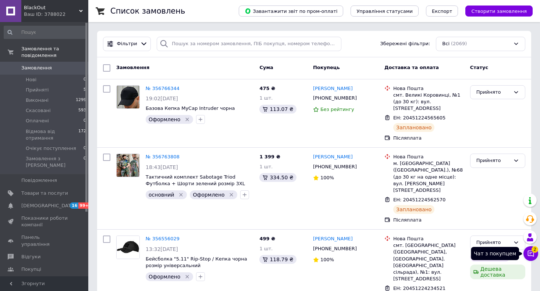
click at [531, 253] on icon at bounding box center [530, 253] width 7 height 7
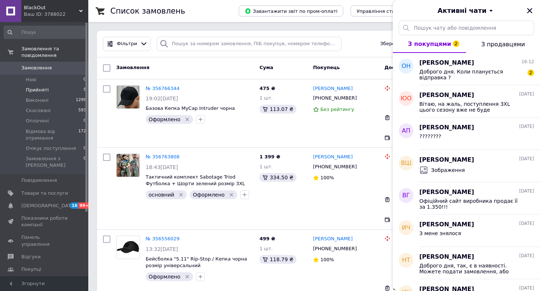
click at [39, 87] on span "Прийняті" at bounding box center [37, 90] width 23 height 7
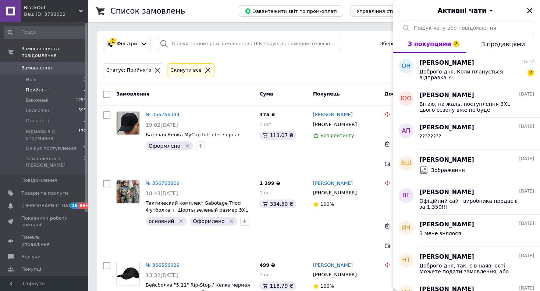
click at [537, 12] on div "Активні чати" at bounding box center [466, 10] width 147 height 21
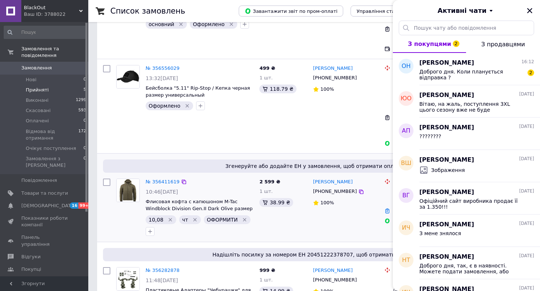
scroll to position [204, 0]
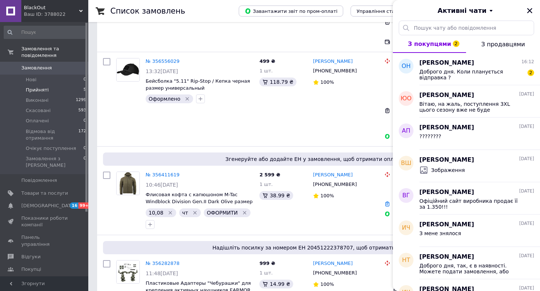
click at [531, 6] on div at bounding box center [529, 10] width 9 height 9
click at [530, 10] on icon "Закрити" at bounding box center [529, 10] width 5 height 5
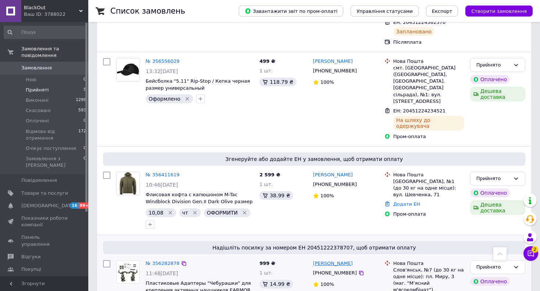
drag, startPoint x: 366, startPoint y: 224, endPoint x: 338, endPoint y: 226, distance: 28.0
click at [338, 260] on div "[PERSON_NAME]" at bounding box center [345, 264] width 67 height 8
copy link "[PERSON_NAME]"
click at [531, 256] on icon at bounding box center [530, 253] width 7 height 7
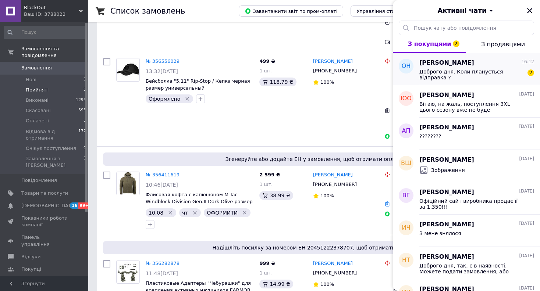
click at [468, 75] on div "Доброго дня. Коли планується відправка ?" at bounding box center [471, 75] width 104 height 12
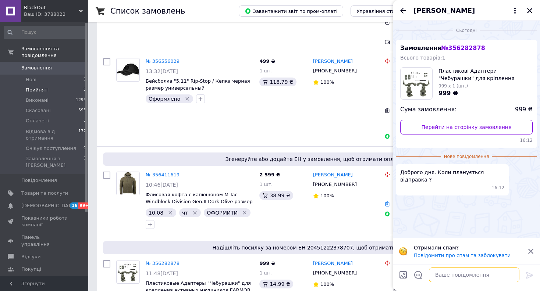
click at [470, 278] on textarea at bounding box center [474, 275] width 90 height 15
type textarea "Добрий день, сьогодні"
click at [527, 276] on icon at bounding box center [529, 275] width 7 height 7
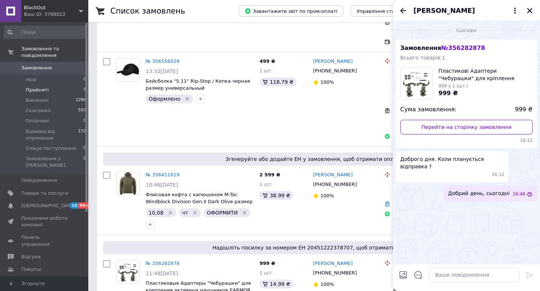
click at [532, 12] on icon "Закрити" at bounding box center [529, 10] width 7 height 7
